Goal: Use online tool/utility: Utilize a website feature to perform a specific function

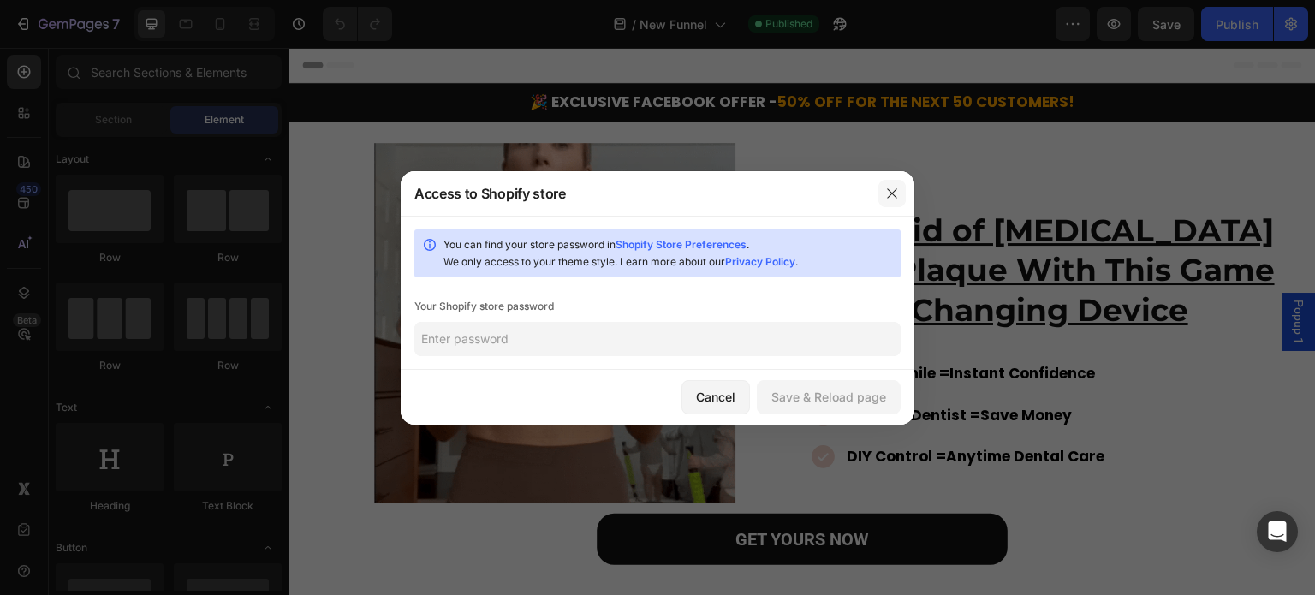
click at [887, 199] on icon "button" at bounding box center [892, 194] width 14 height 14
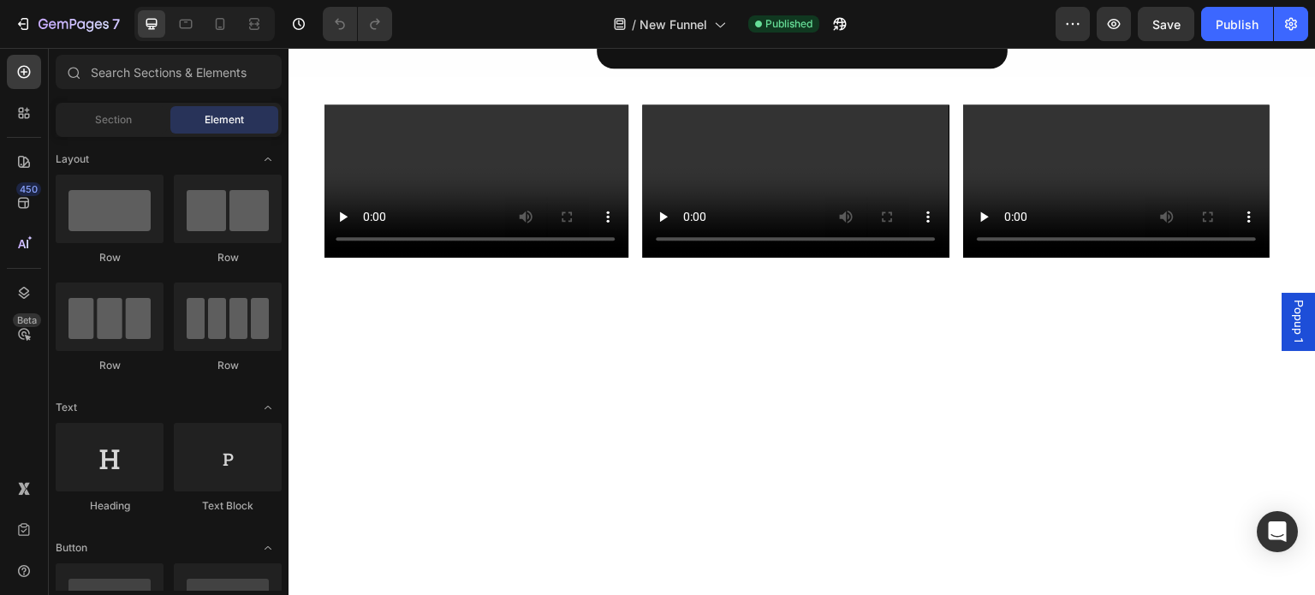
scroll to position [514, 0]
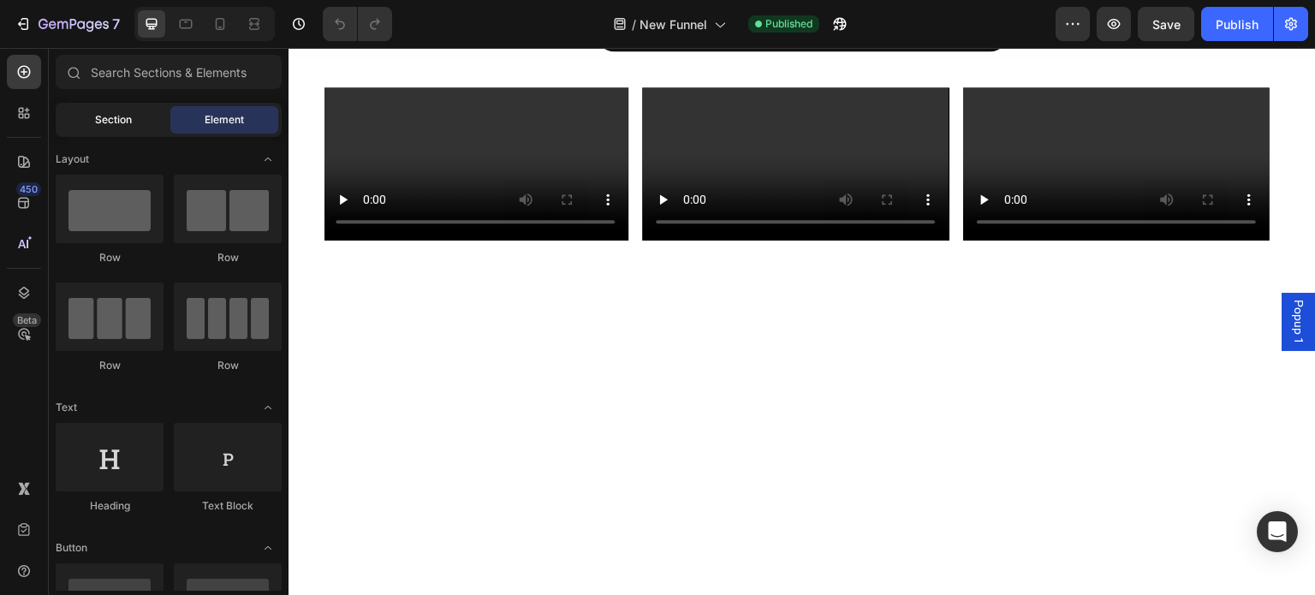
click at [123, 127] on span "Section" at bounding box center [113, 119] width 37 height 15
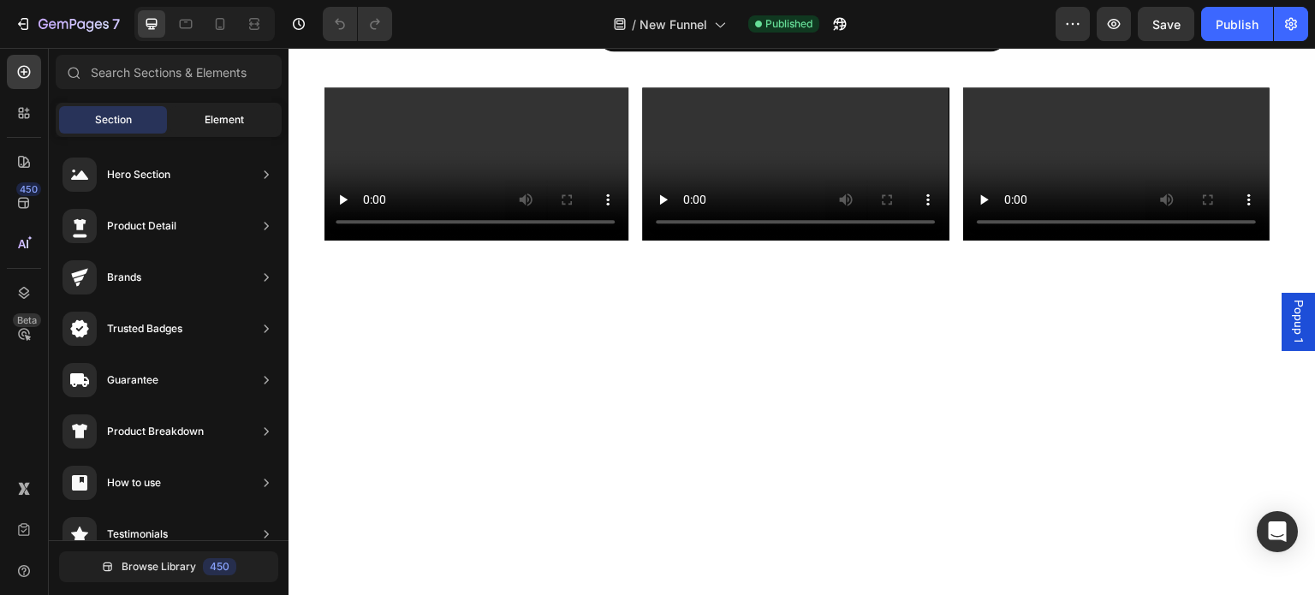
click at [214, 122] on span "Element" at bounding box center [224, 119] width 39 height 15
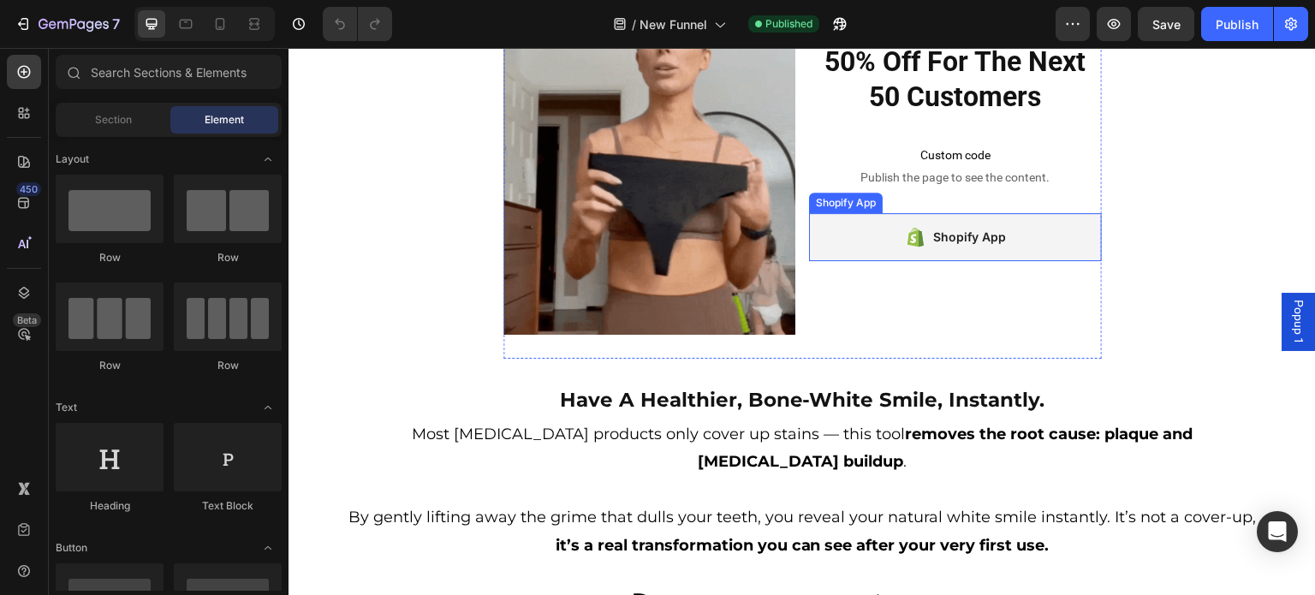
scroll to position [1113, 0]
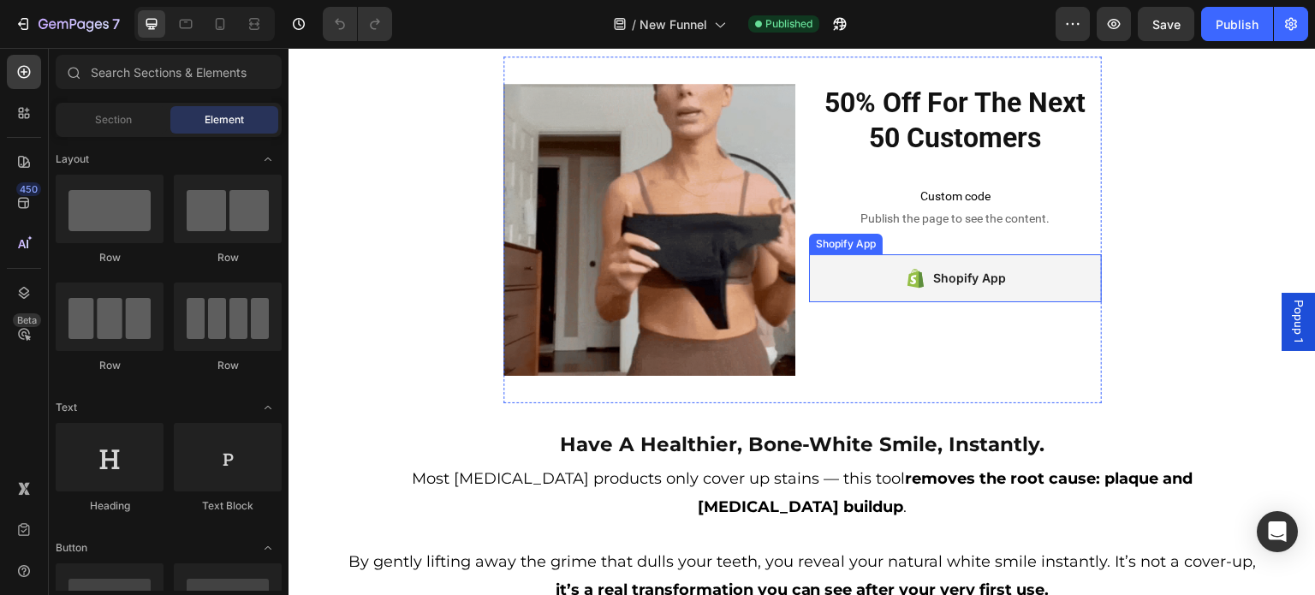
click at [971, 288] on div "Shopify App" at bounding box center [969, 278] width 73 height 21
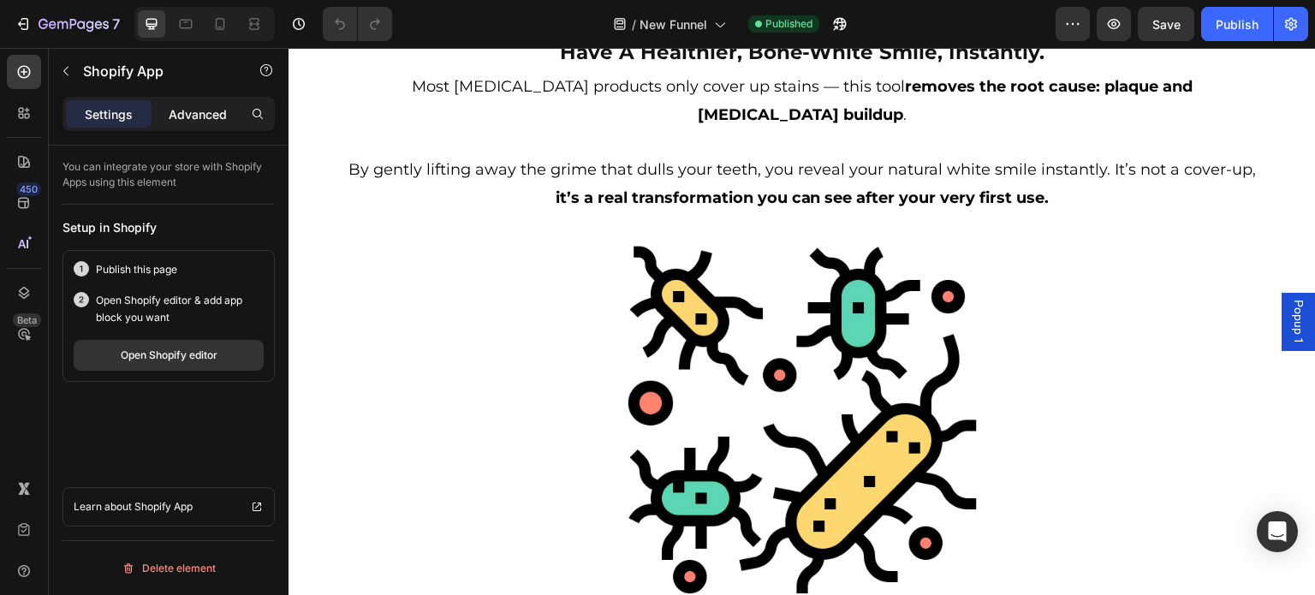
click at [217, 116] on p "Advanced" at bounding box center [198, 114] width 58 height 18
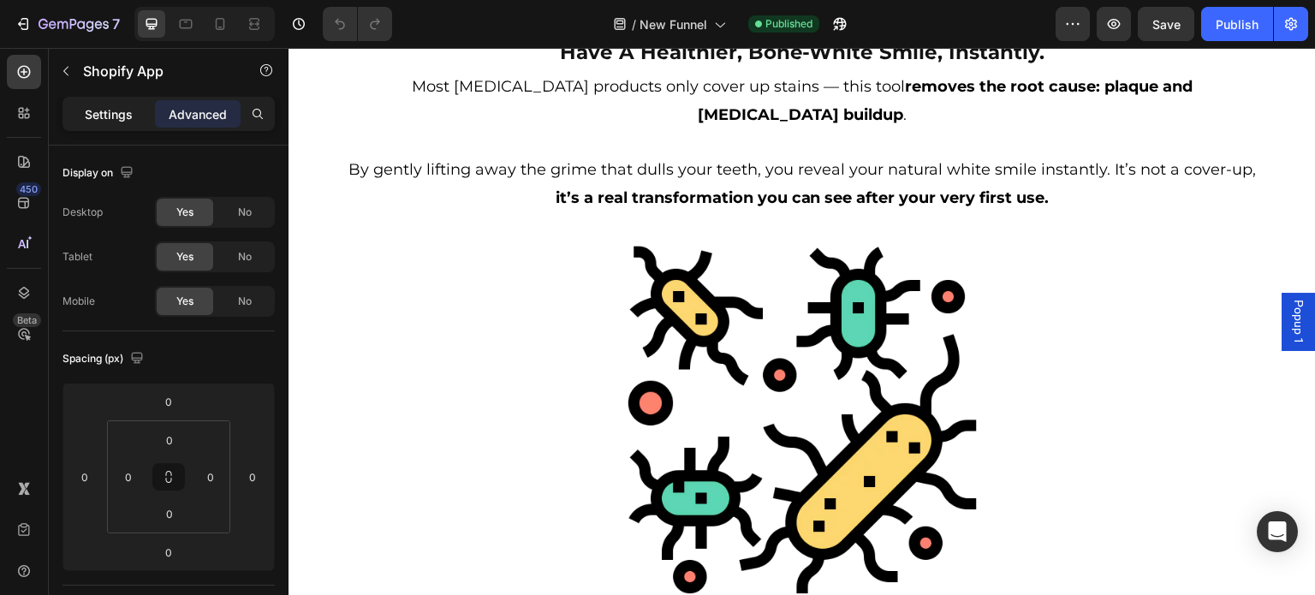
click at [96, 122] on div "Settings" at bounding box center [109, 113] width 86 height 27
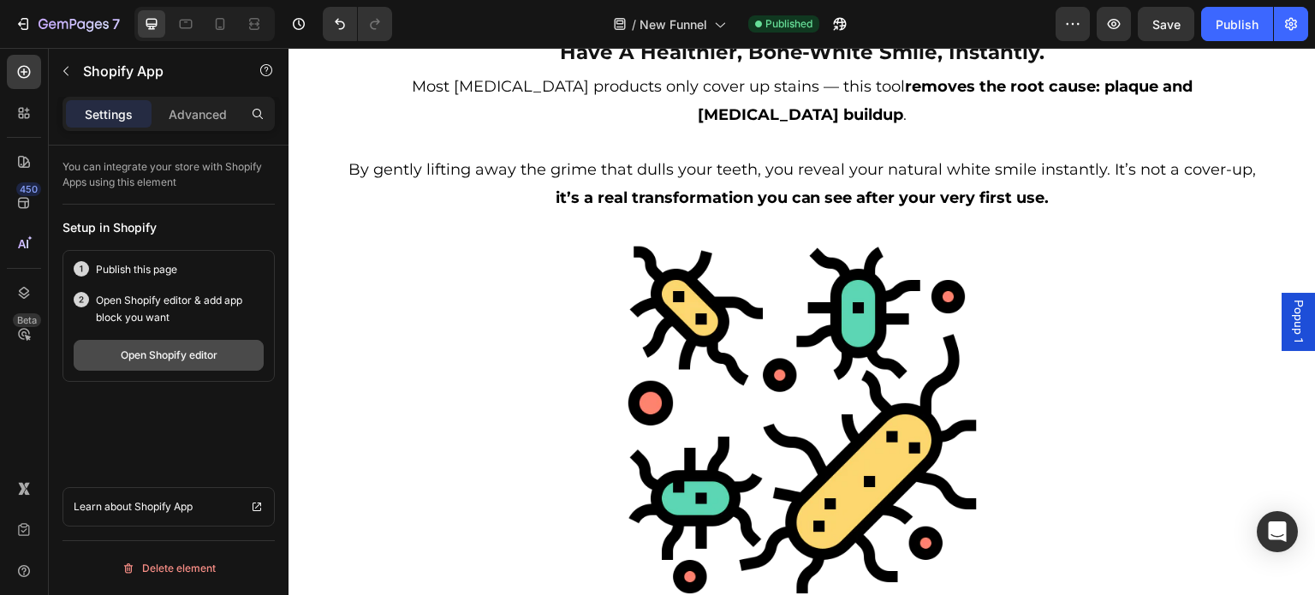
click at [176, 362] on button "Open Shopify editor" at bounding box center [169, 355] width 190 height 31
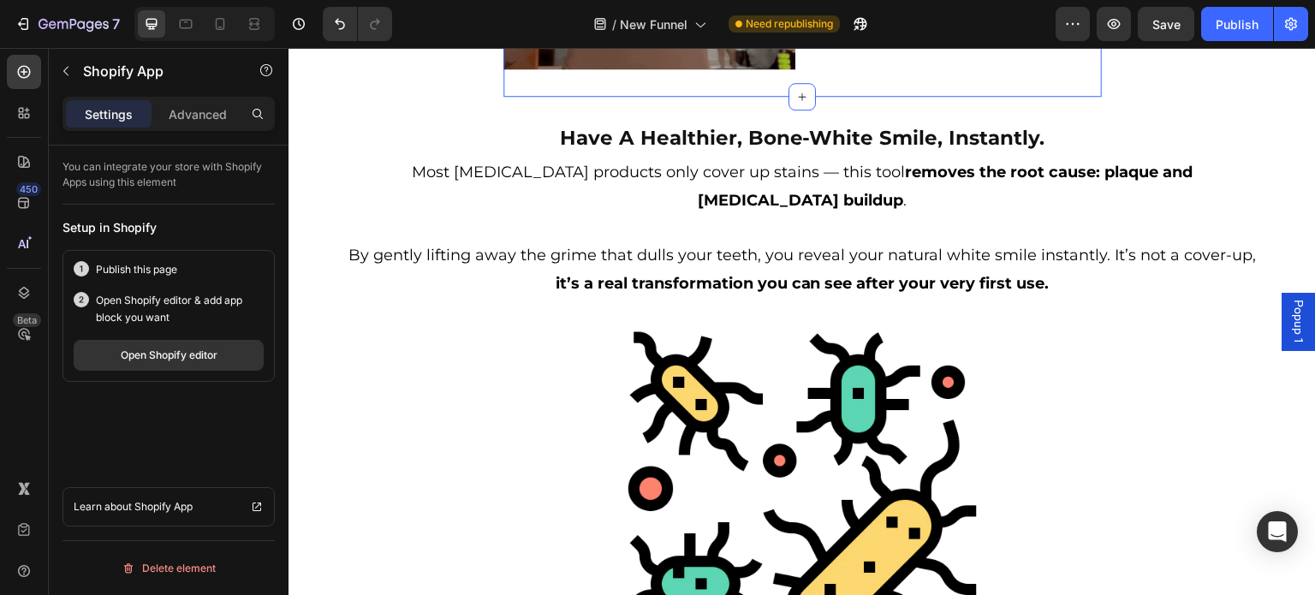
scroll to position [1027, 0]
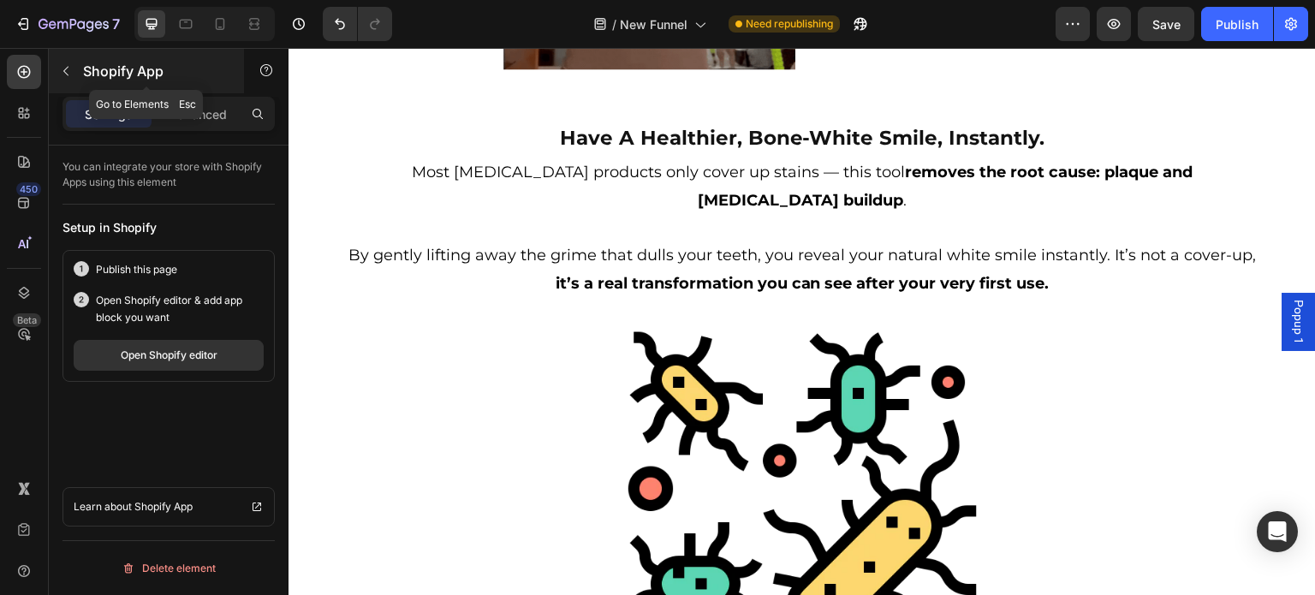
click at [65, 74] on icon "button" at bounding box center [66, 71] width 14 height 14
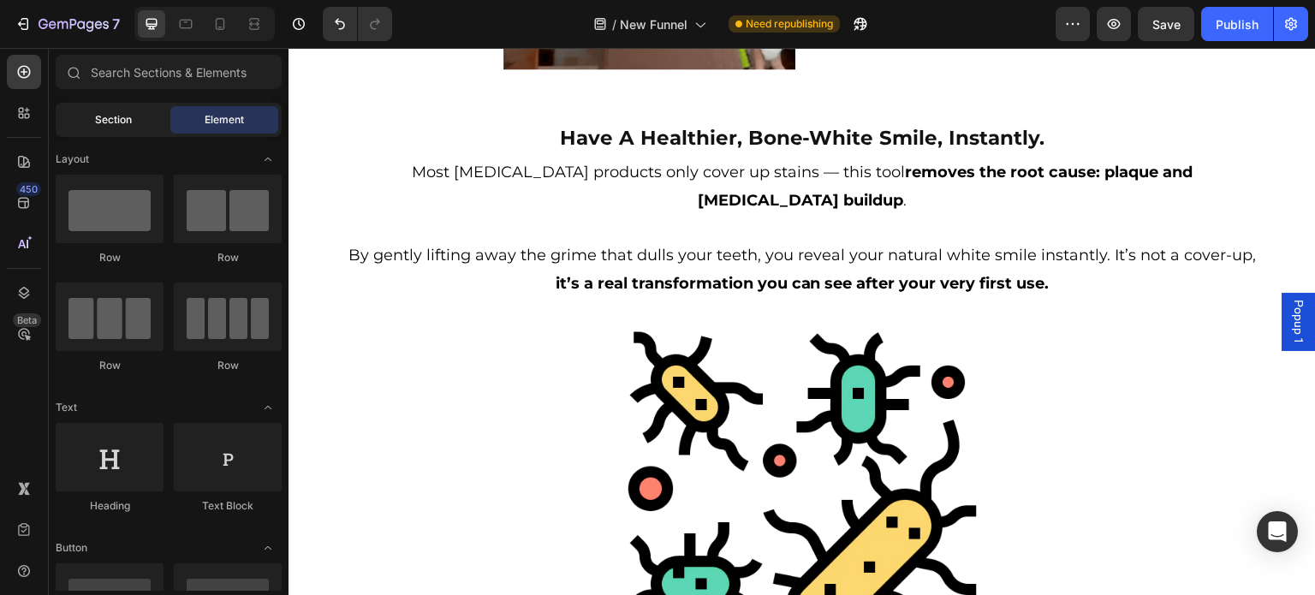
click at [123, 116] on span "Section" at bounding box center [113, 119] width 37 height 15
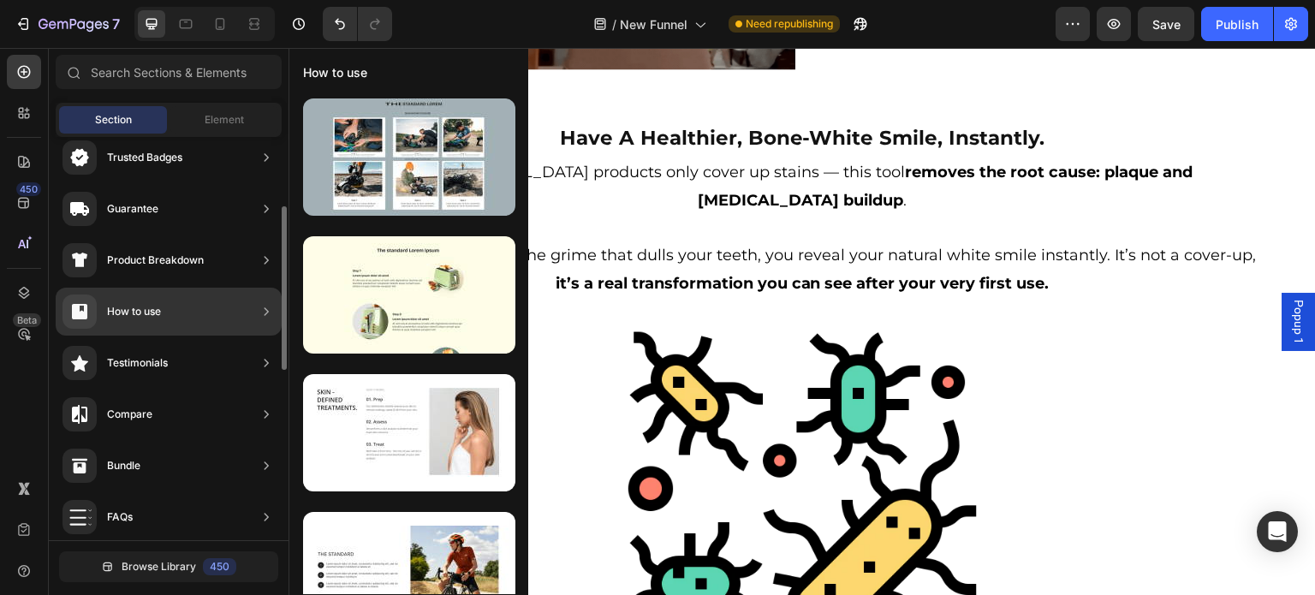
scroll to position [0, 0]
